Goal: Entertainment & Leisure: Consume media (video, audio)

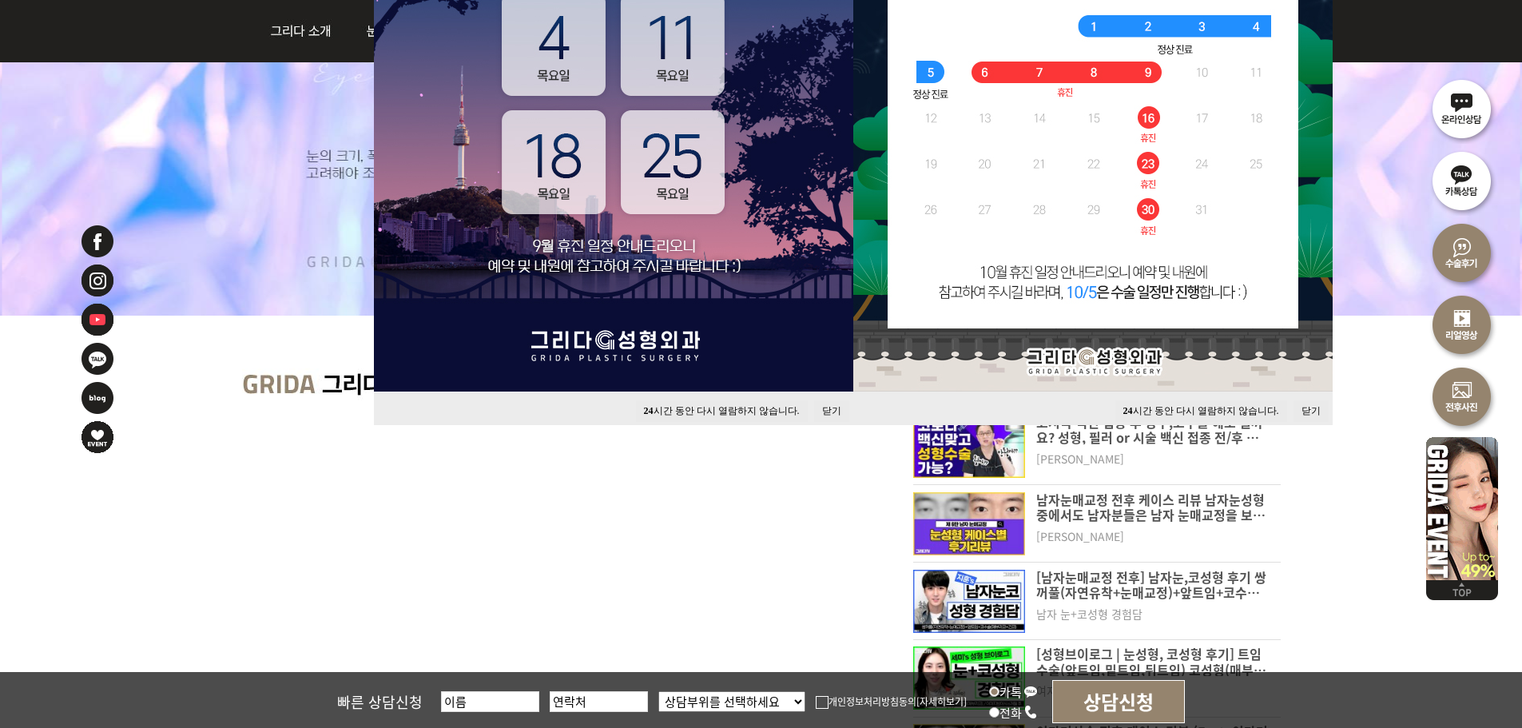
scroll to position [959, 0]
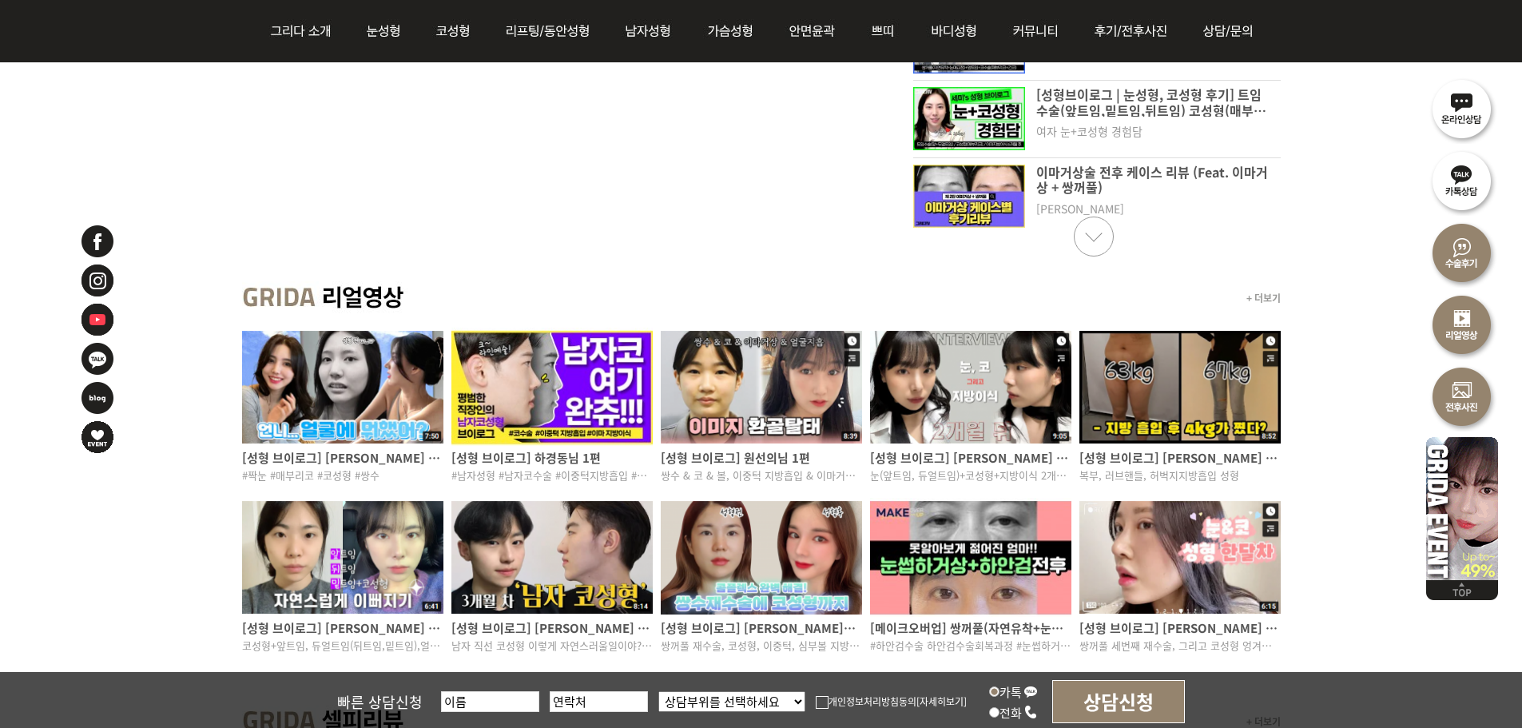
click at [1089, 250] on link "Next slide" at bounding box center [1094, 237] width 40 height 40
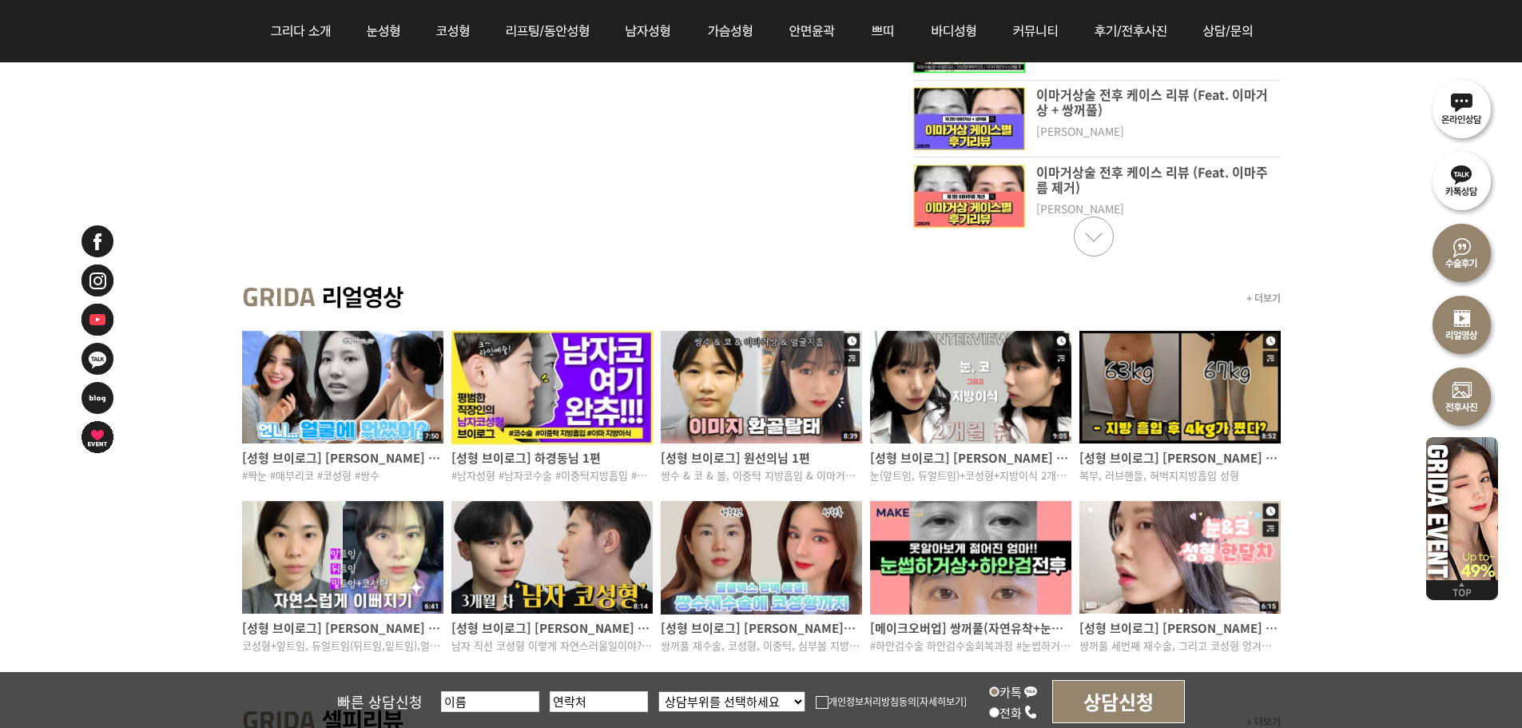
click at [1089, 250] on link "Next slide" at bounding box center [1094, 237] width 40 height 40
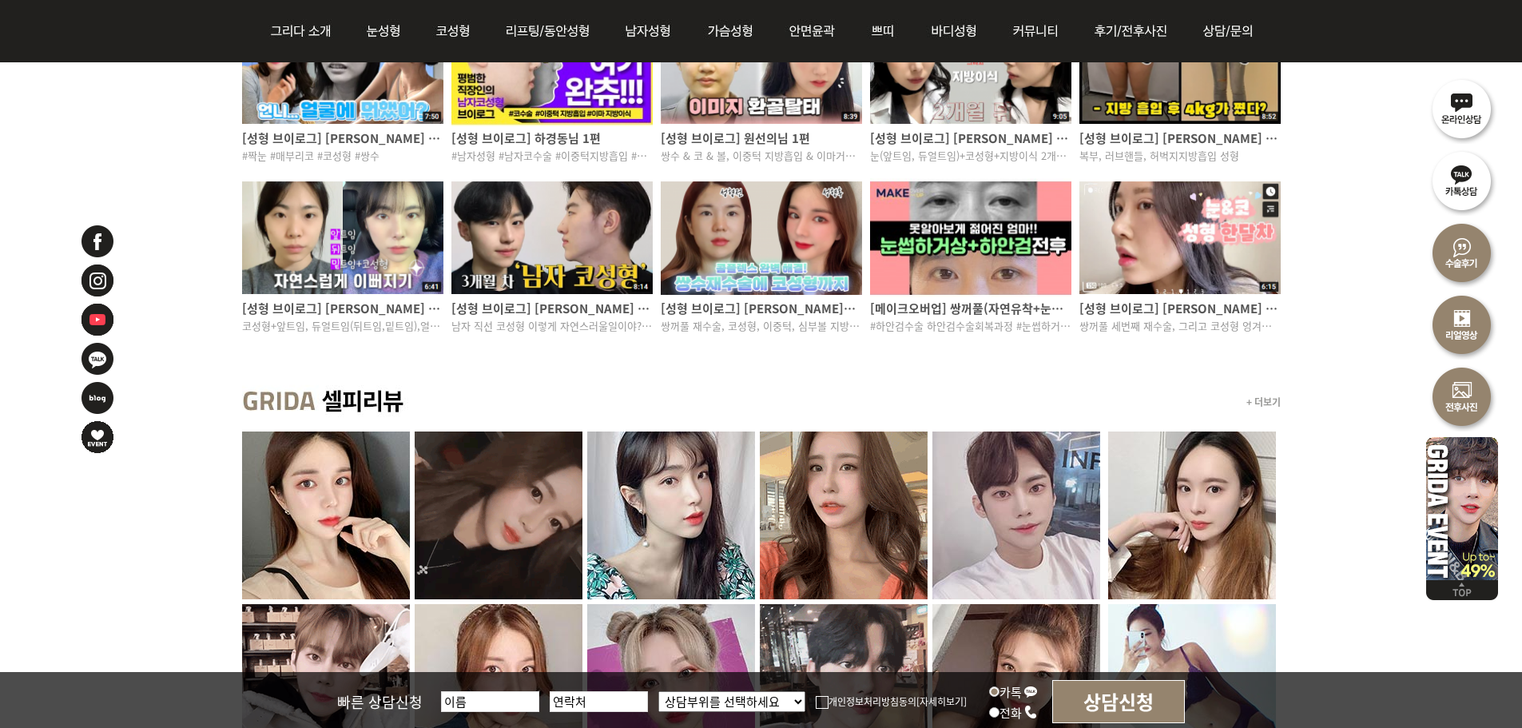
scroll to position [1119, 0]
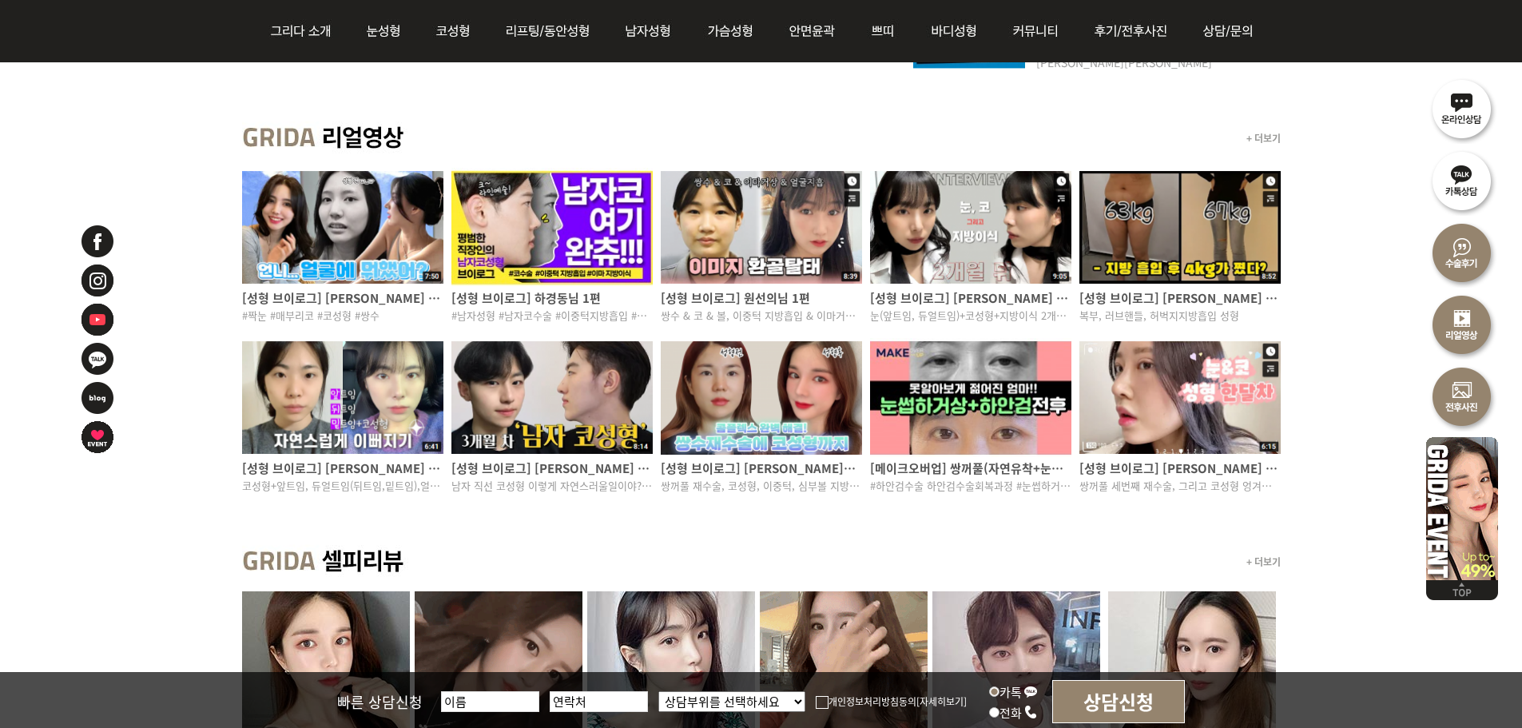
click at [969, 290] on p "[성형 브이로그] 박세미님 2편" at bounding box center [970, 298] width 201 height 18
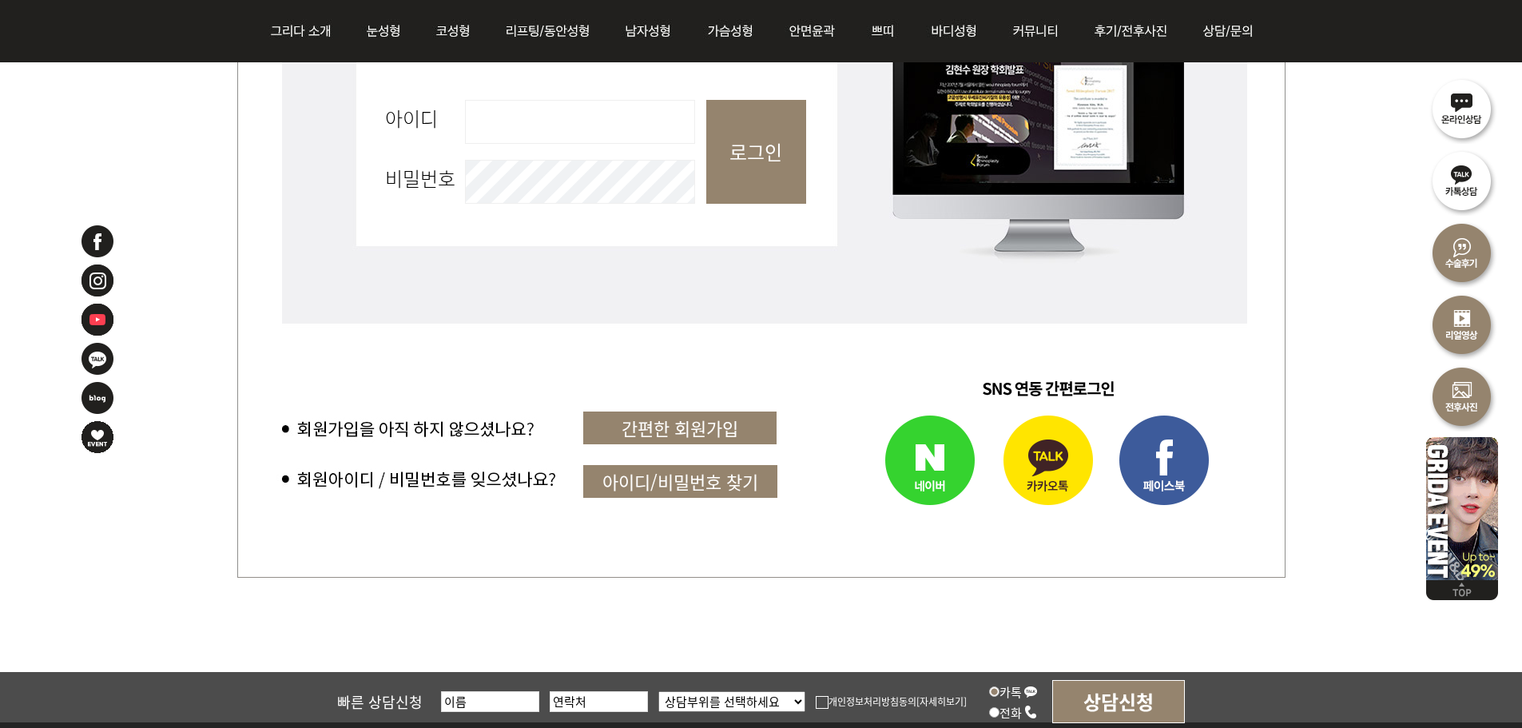
scroll to position [879, 0]
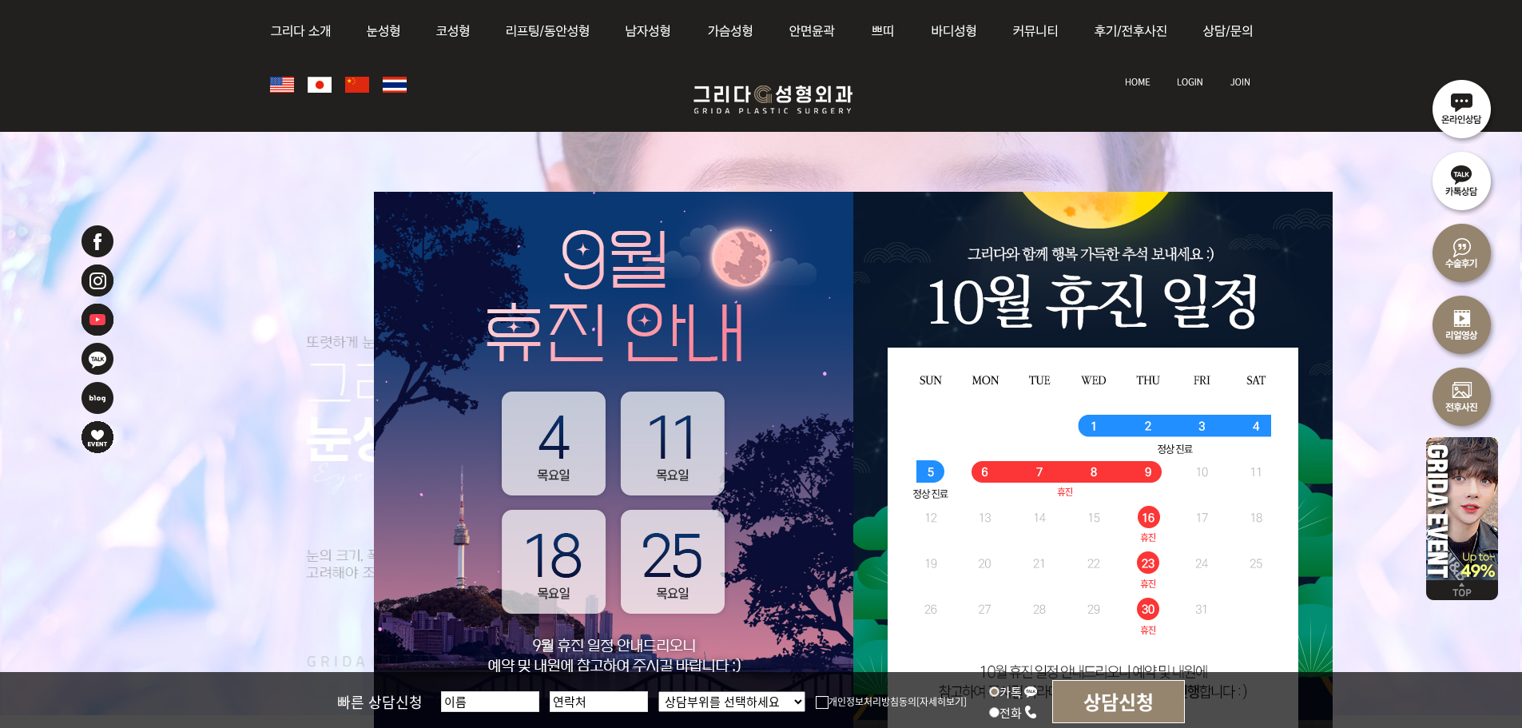
scroll to position [1119, 0]
